Goal: Transaction & Acquisition: Purchase product/service

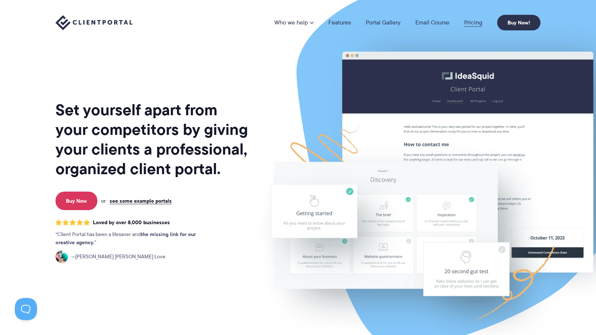
click at [470, 24] on link "Pricing" at bounding box center [474, 23] width 18 height 6
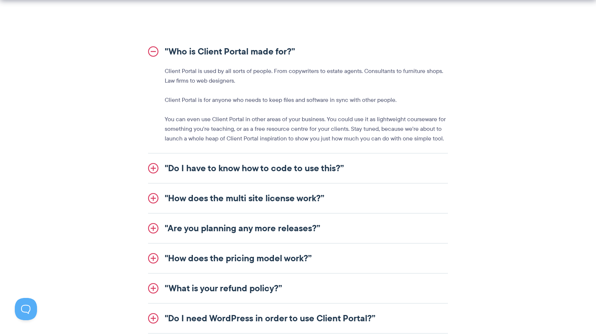
scroll to position [843, 0]
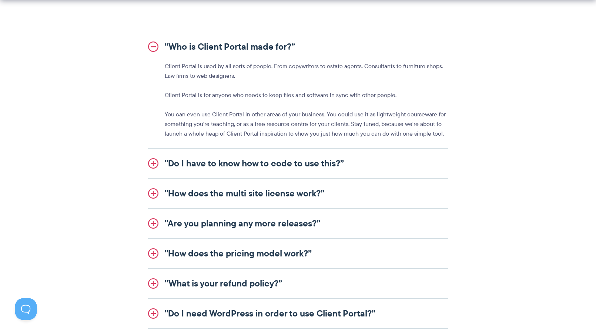
click at [276, 161] on link ""Do I have to know how to code to use this?”" at bounding box center [298, 164] width 300 height 30
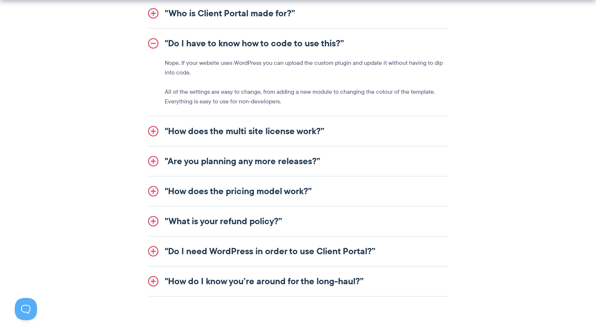
scroll to position [878, 0]
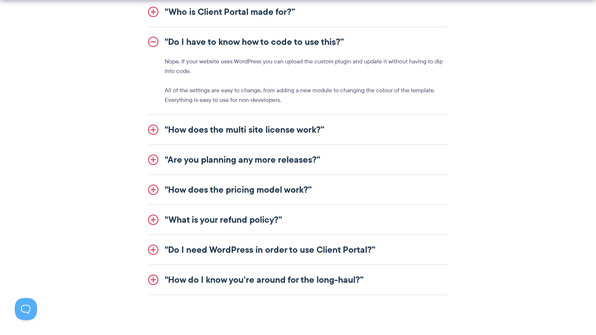
click at [185, 135] on link ""How does the multi site license work?”" at bounding box center [298, 130] width 300 height 30
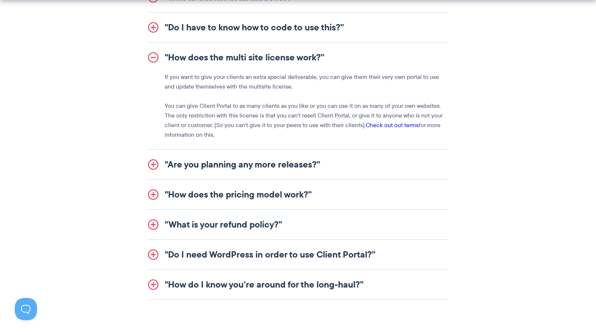
scroll to position [895, 0]
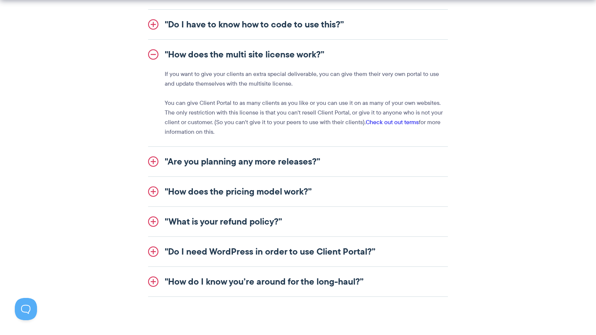
click at [186, 193] on link ""How does the pricing model work?”" at bounding box center [298, 192] width 300 height 30
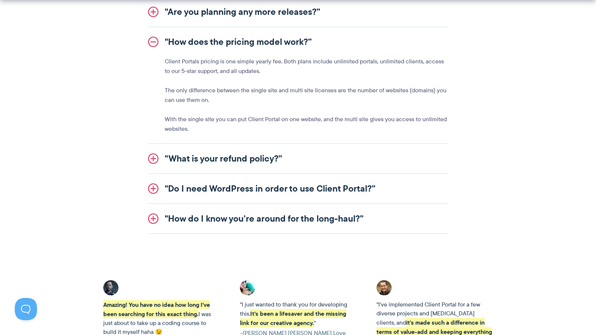
scroll to position [968, 0]
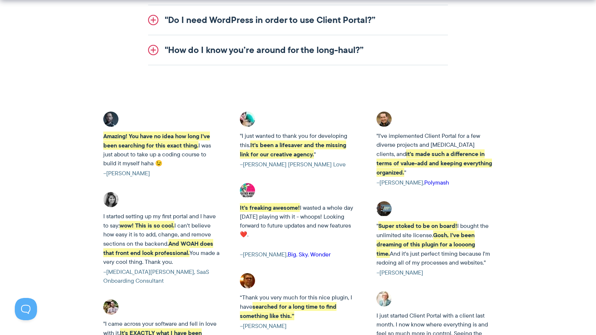
click at [247, 49] on link ""How do I know you’re around for the long-haul?”" at bounding box center [298, 50] width 300 height 30
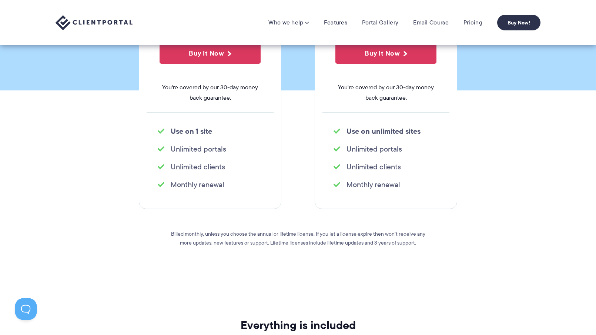
scroll to position [0, 0]
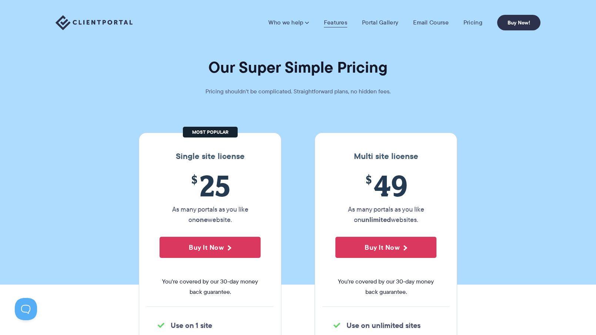
click at [340, 20] on link "Features" at bounding box center [335, 22] width 23 height 7
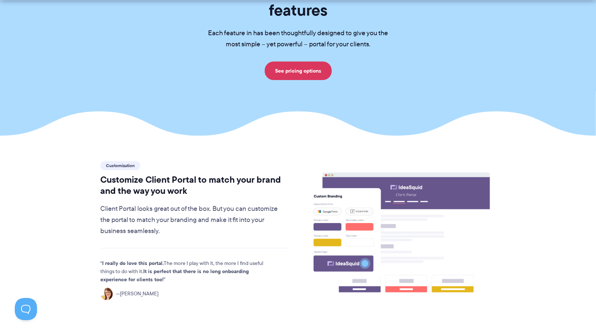
scroll to position [116, 0]
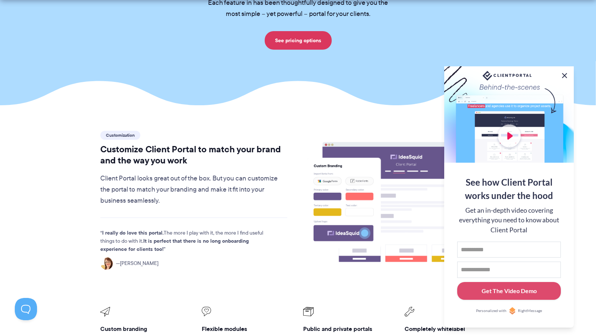
click at [564, 75] on button at bounding box center [564, 75] width 9 height 9
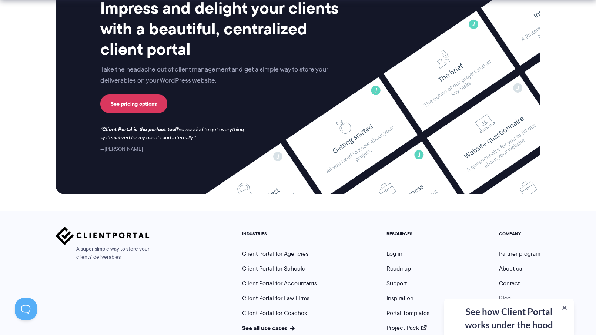
scroll to position [1956, 0]
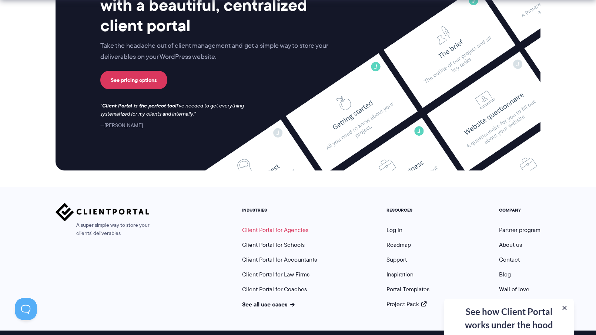
click at [292, 226] on link "Client Portal for Agencies" at bounding box center [275, 230] width 66 height 9
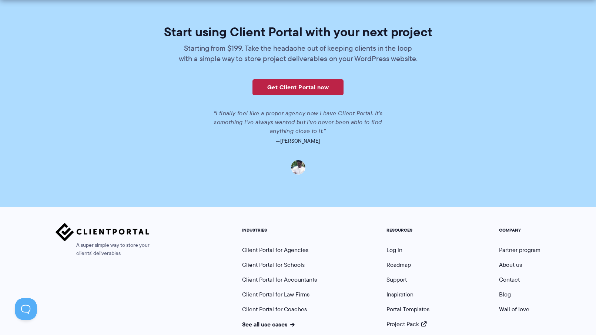
scroll to position [1713, 0]
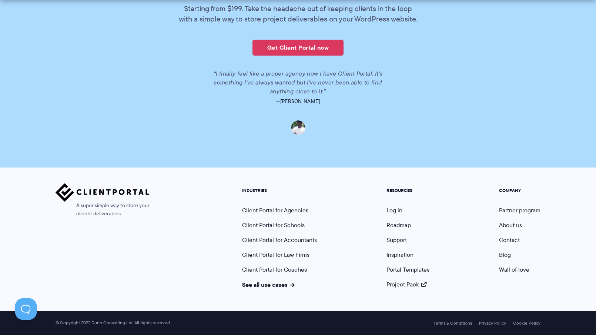
click at [395, 248] on ul "RESOURCES Log in Roadmap Support Inspiration Portal Templates Project Pack" at bounding box center [408, 238] width 54 height 101
click at [396, 254] on link "Inspiration" at bounding box center [400, 254] width 27 height 9
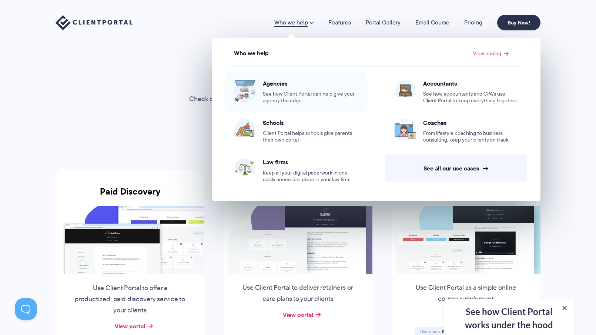
click at [279, 94] on span "See how Client Portal can help give your agency the edge." at bounding box center [310, 97] width 95 height 13
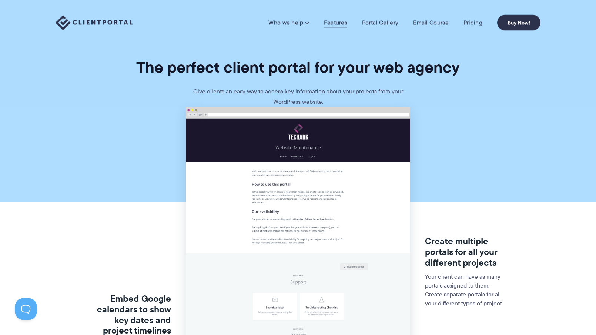
click at [341, 23] on link "Features" at bounding box center [335, 22] width 23 height 7
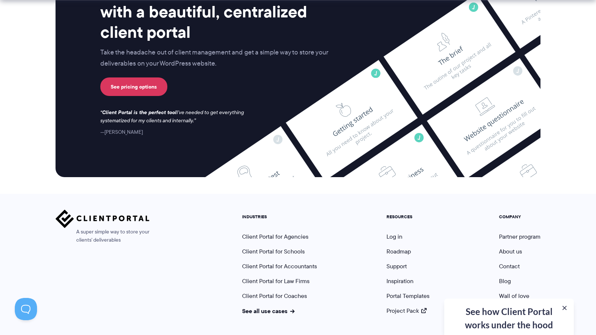
scroll to position [1956, 0]
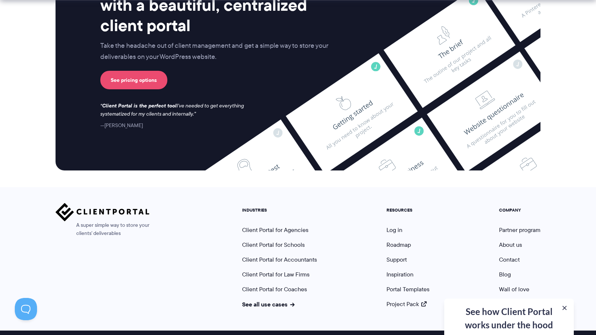
click at [126, 71] on link "See pricing options" at bounding box center [133, 80] width 67 height 19
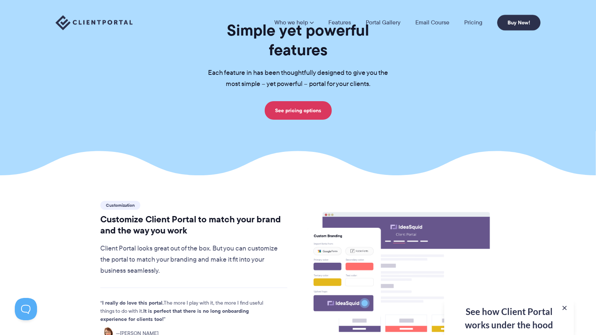
scroll to position [0, 0]
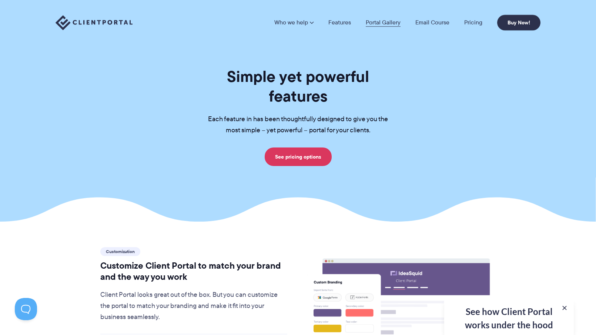
click at [376, 24] on link "Portal Gallery" at bounding box center [383, 23] width 35 height 6
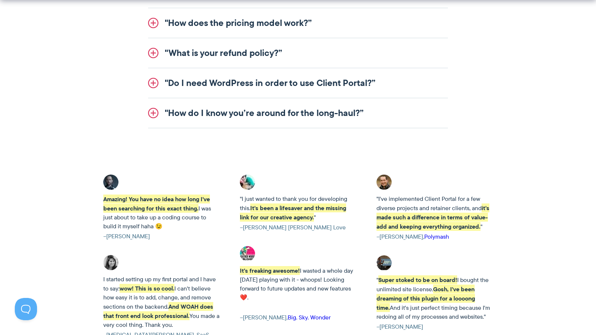
scroll to position [1077, 0]
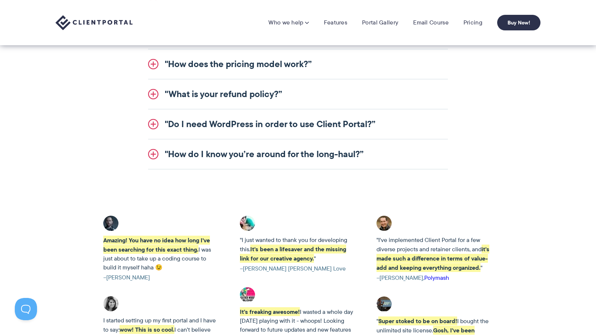
click at [192, 66] on link ""How does the pricing model work?”" at bounding box center [298, 64] width 300 height 30
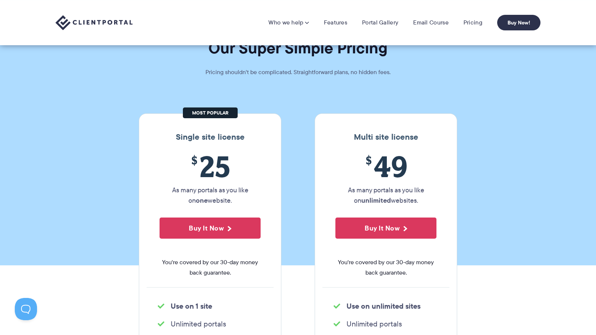
scroll to position [0, 0]
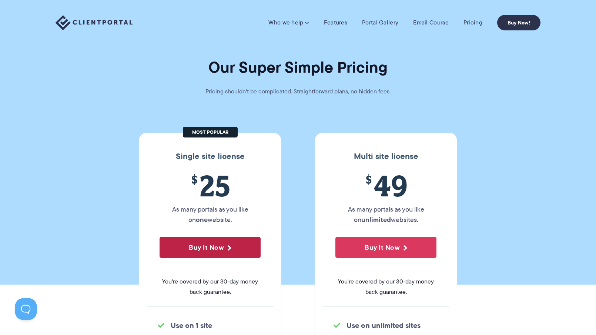
click at [206, 247] on button "Buy It Now" at bounding box center [210, 247] width 101 height 21
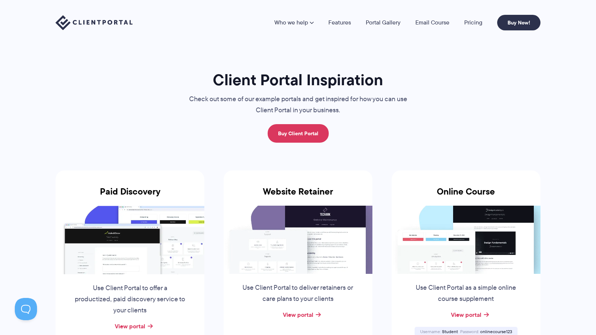
click at [134, 194] on h3 "Paid Discovery" at bounding box center [130, 195] width 149 height 19
click at [129, 250] on img at bounding box center [130, 240] width 149 height 68
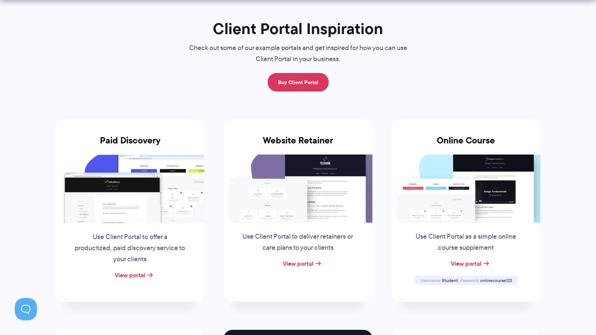
scroll to position [56, 0]
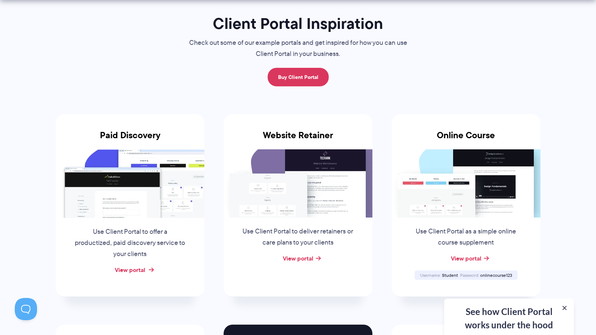
click at [138, 269] on link "View portal" at bounding box center [130, 269] width 30 height 9
click at [445, 161] on img at bounding box center [466, 183] width 149 height 68
click at [299, 257] on link "View portal" at bounding box center [298, 258] width 30 height 9
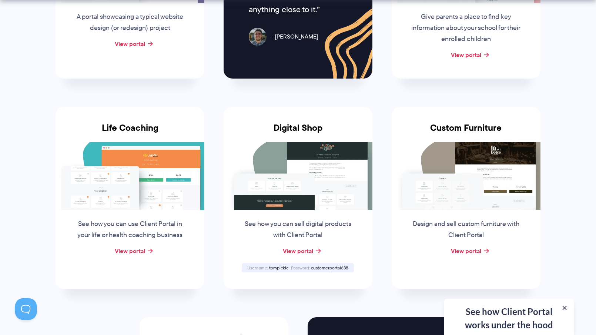
scroll to position [505, 0]
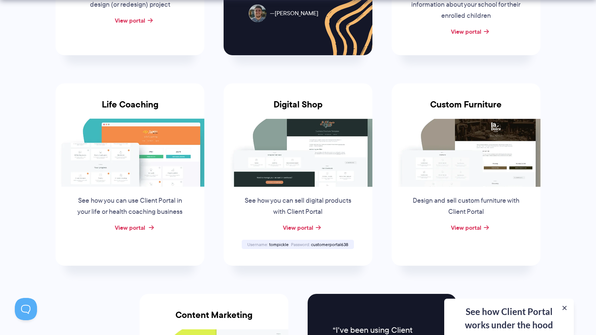
click at [134, 226] on link "View portal" at bounding box center [130, 227] width 30 height 9
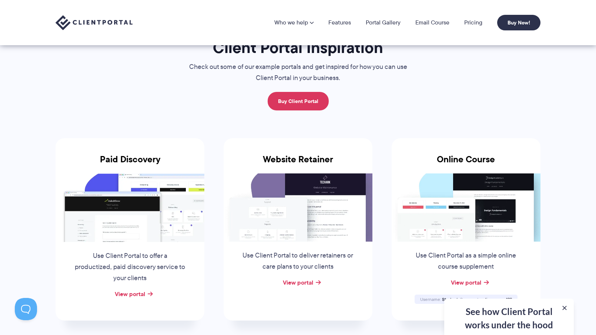
scroll to position [0, 0]
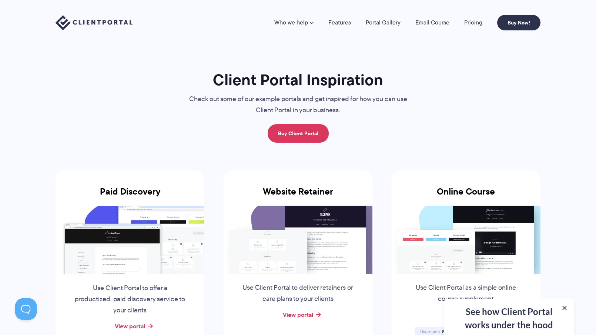
click at [474, 16] on nav "Who we help Who we help View pricing Agencies See how Client Portal can help gi…" at bounding box center [407, 23] width 266 height 16
click at [473, 20] on link "Pricing" at bounding box center [474, 23] width 18 height 6
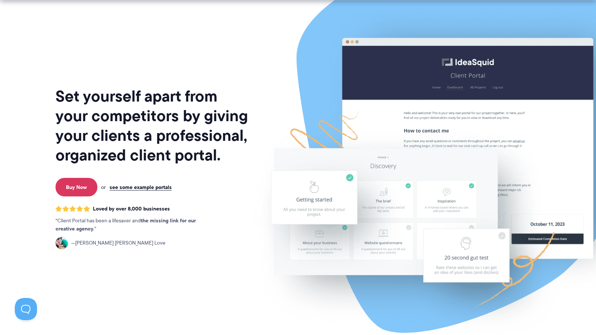
scroll to position [16, 0]
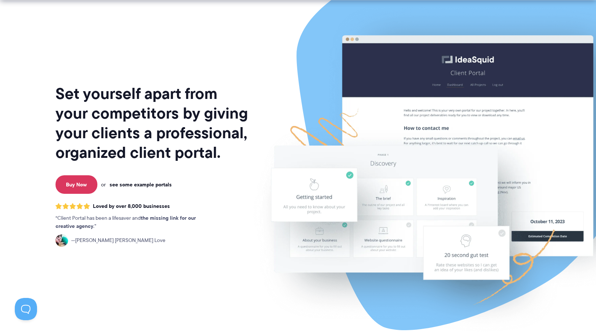
click at [133, 187] on link "see some example portals" at bounding box center [141, 184] width 62 height 7
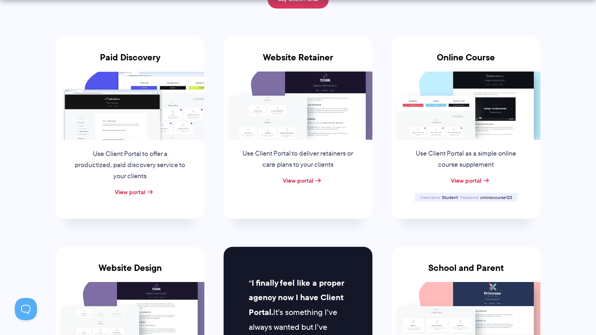
click at [456, 58] on h3 "Online Course" at bounding box center [466, 61] width 149 height 19
click at [460, 181] on link "View portal" at bounding box center [466, 180] width 30 height 9
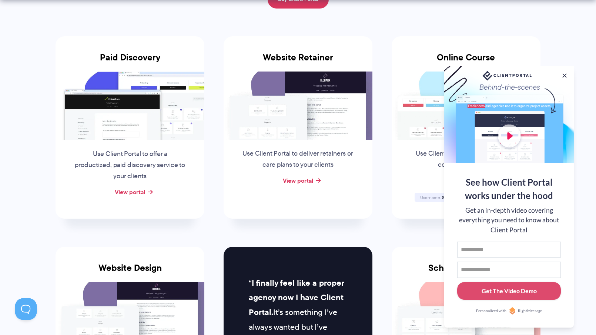
click at [426, 167] on p "Use Client Portal as a simple online course supplement" at bounding box center [466, 159] width 113 height 22
click at [566, 74] on button at bounding box center [564, 75] width 9 height 9
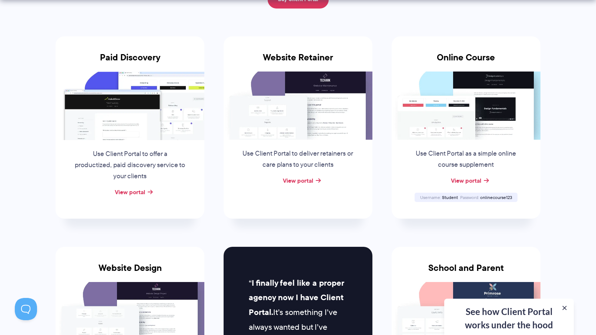
click at [472, 190] on div "Online Course Use Client Portal as a simple online course supplement View porta…" at bounding box center [466, 127] width 149 height 182
click at [489, 195] on span "onlinecourse123" at bounding box center [496, 197] width 32 height 6
copy span "onlinecourse123"
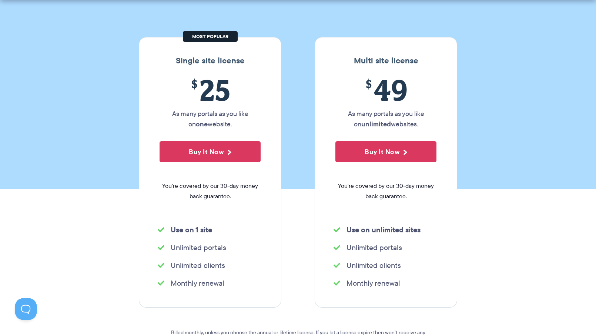
scroll to position [96, 0]
